Goal: Transaction & Acquisition: Purchase product/service

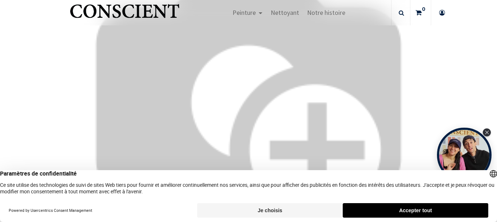
scroll to position [2218, 0]
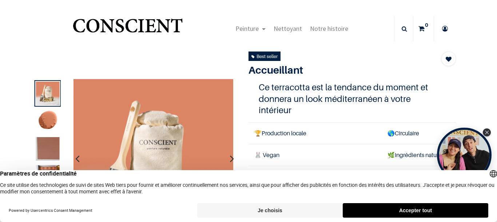
click at [187, 108] on img at bounding box center [153, 159] width 160 height 160
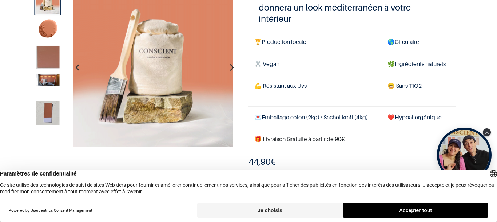
scroll to position [109, 0]
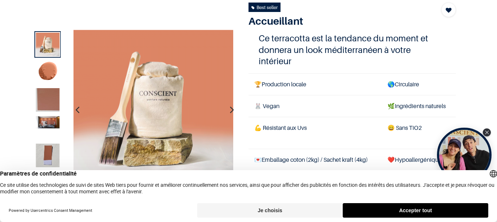
scroll to position [36, 0]
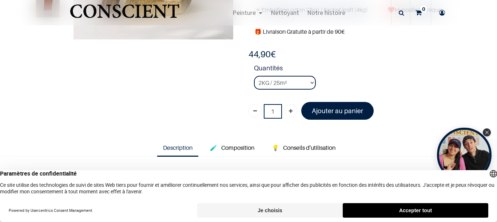
scroll to position [182, 0]
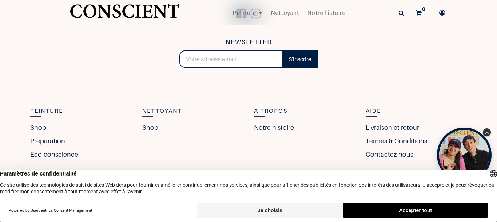
scroll to position [1581, 0]
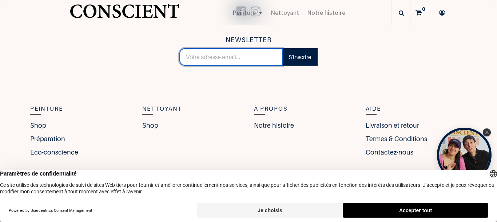
click at [250, 55] on input "email" at bounding box center [230, 56] width 103 height 17
